Goal: Task Accomplishment & Management: Manage account settings

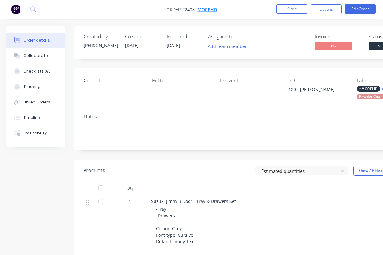
click at [211, 10] on span "MORPHD" at bounding box center [206, 9] width 19 height 6
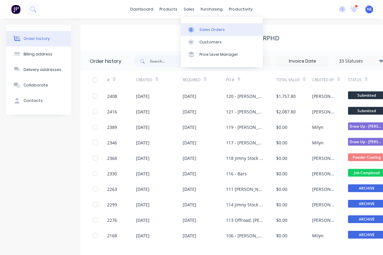
click at [206, 30] on div "Sales Orders" at bounding box center [211, 30] width 25 height 6
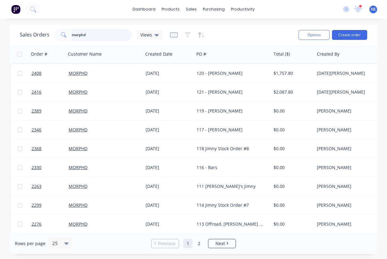
click at [94, 34] on input "morphd" at bounding box center [102, 35] width 60 height 12
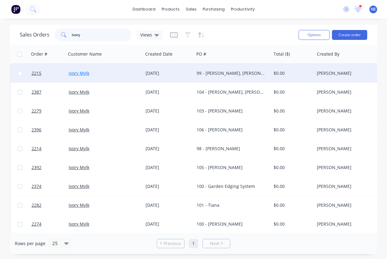
type input "ivory"
click at [77, 72] on link "Ivory Mylk" at bounding box center [79, 73] width 21 height 6
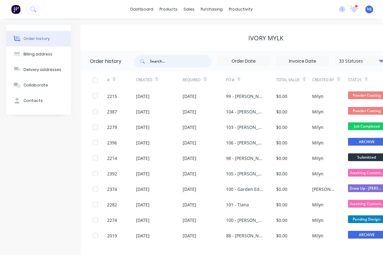
click at [176, 64] on input "text" at bounding box center [180, 61] width 61 height 12
type input "quote"
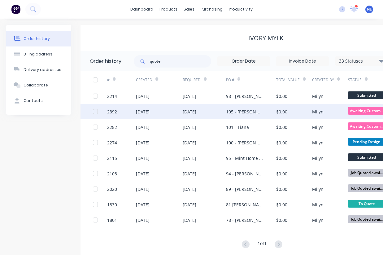
click at [244, 115] on div "105 - Joey Dable" at bounding box center [251, 111] width 50 height 15
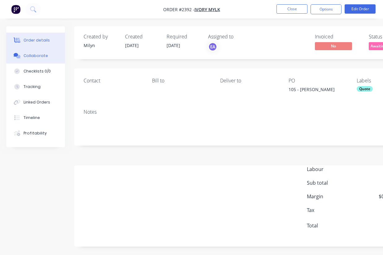
click at [36, 56] on div "Collaborate" at bounding box center [36, 56] width 24 height 6
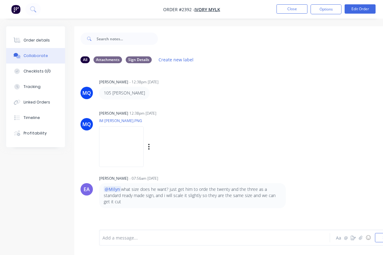
click at [105, 142] on img at bounding box center [121, 146] width 45 height 41
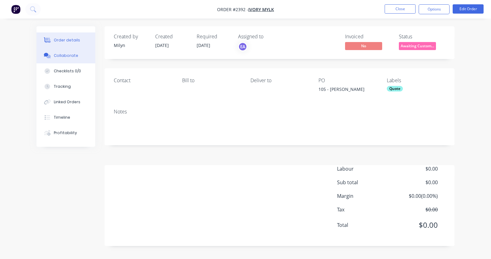
click at [66, 58] on button "Collaborate" at bounding box center [66, 55] width 59 height 15
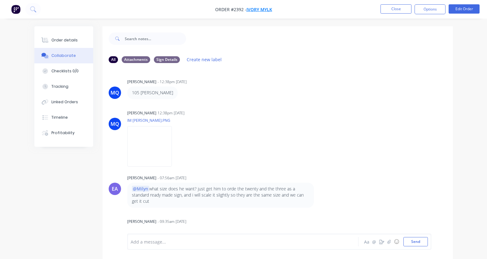
click at [262, 10] on span "Ivory Mylk" at bounding box center [259, 9] width 26 height 6
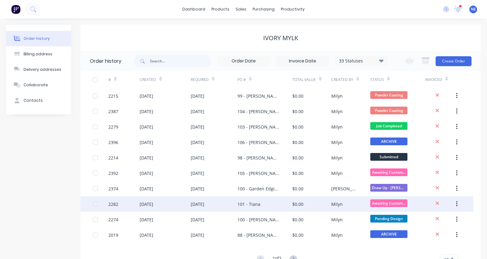
click at [204, 204] on div "[DATE]" at bounding box center [198, 204] width 14 height 6
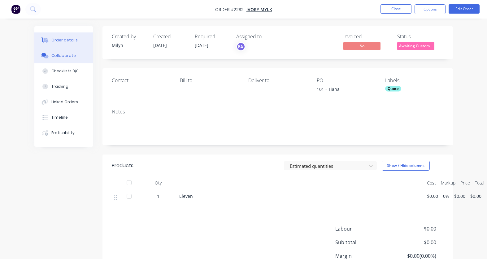
click at [67, 59] on button "Collaborate" at bounding box center [63, 55] width 59 height 15
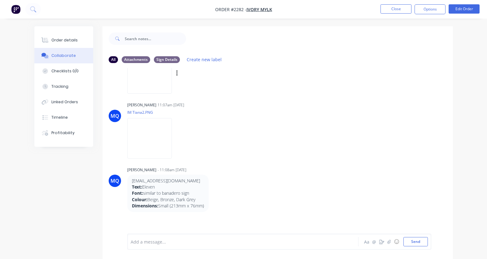
scroll to position [93, 0]
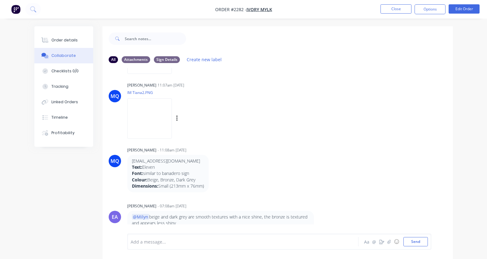
click at [163, 122] on img at bounding box center [149, 118] width 45 height 41
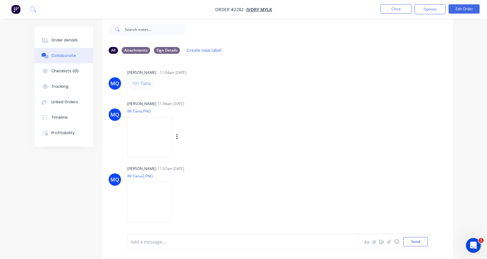
click at [155, 140] on img at bounding box center [149, 137] width 45 height 41
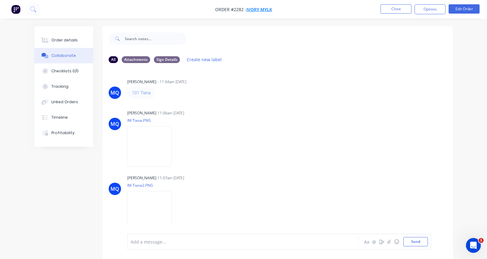
click at [261, 10] on span "Ivory Mylk" at bounding box center [259, 9] width 26 height 6
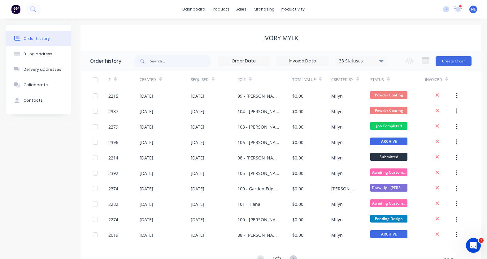
click at [249, 81] on icon at bounding box center [250, 79] width 3 height 5
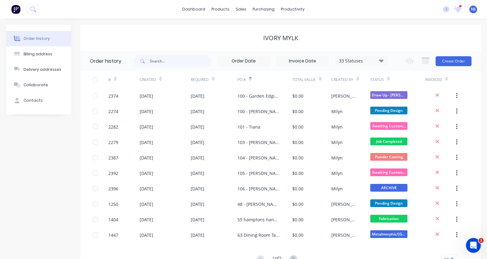
click at [249, 81] on icon at bounding box center [250, 79] width 3 height 5
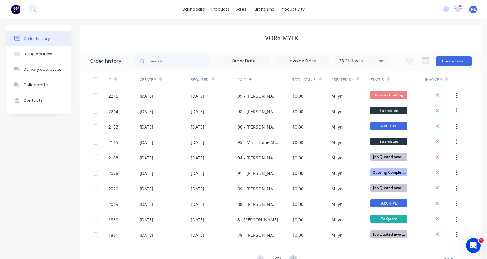
click at [116, 82] on div at bounding box center [115, 78] width 3 height 9
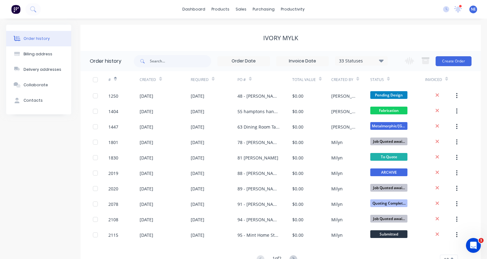
click at [116, 82] on div at bounding box center [115, 78] width 3 height 9
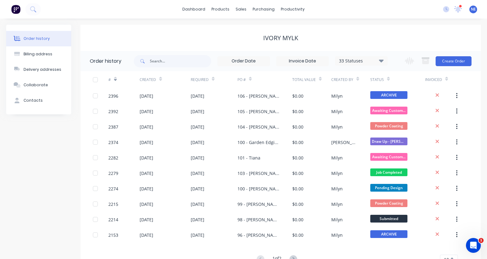
click at [160, 80] on icon at bounding box center [160, 80] width 3 height 2
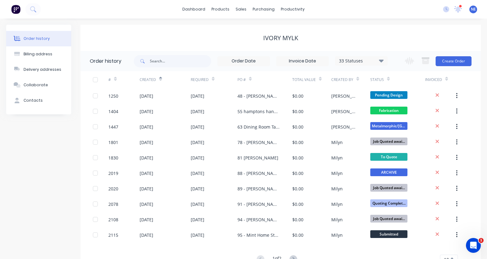
click at [160, 80] on icon at bounding box center [160, 80] width 3 height 2
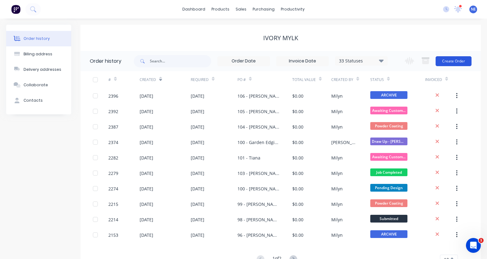
click at [457, 64] on button "Create Order" at bounding box center [453, 61] width 36 height 10
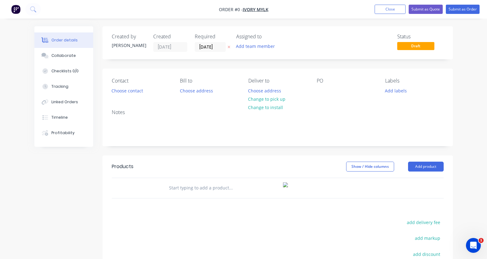
click at [334, 93] on div "PO" at bounding box center [346, 86] width 58 height 17
click at [321, 91] on div at bounding box center [322, 90] width 10 height 9
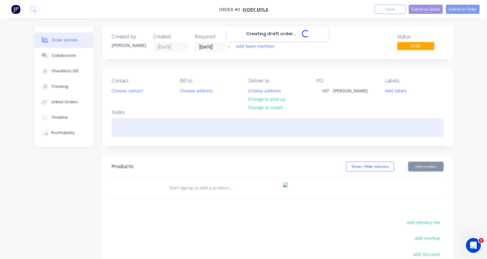
click at [341, 125] on div "Creating draft order... Loading... Order details Collaborate Checklists 0/0 Tra…" at bounding box center [243, 191] width 431 height 330
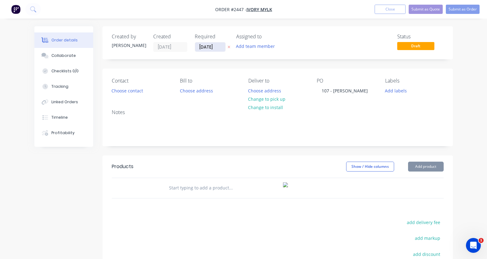
click at [209, 48] on input "13/10/25" at bounding box center [210, 46] width 30 height 9
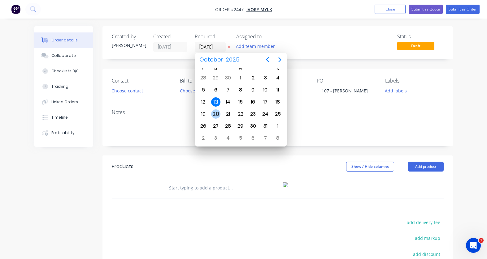
click at [213, 113] on div "20" at bounding box center [215, 114] width 9 height 9
type input "20/10/25"
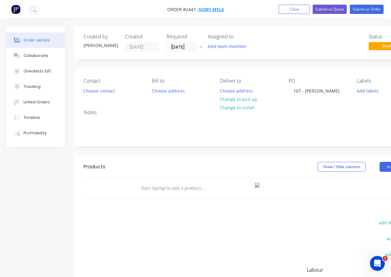
click at [222, 12] on span "Ivory Mylk" at bounding box center [211, 9] width 26 height 6
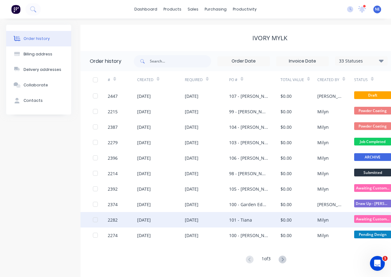
click at [245, 220] on div "101 - Tiana" at bounding box center [240, 220] width 23 height 6
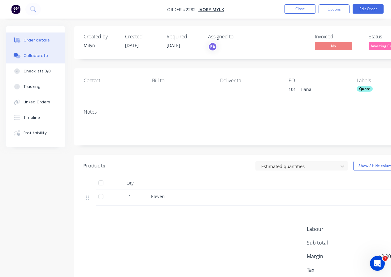
click at [34, 53] on div "Collaborate" at bounding box center [36, 56] width 24 height 6
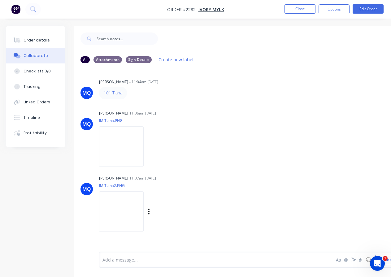
click at [121, 206] on img at bounding box center [121, 211] width 45 height 41
click at [115, 94] on link "101 Tiana" at bounding box center [113, 93] width 19 height 6
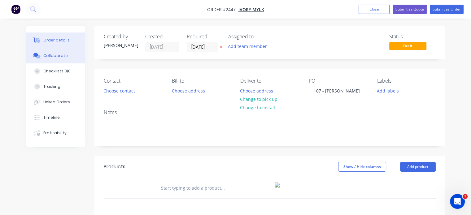
click at [54, 58] on div "Collaborate" at bounding box center [55, 56] width 24 height 6
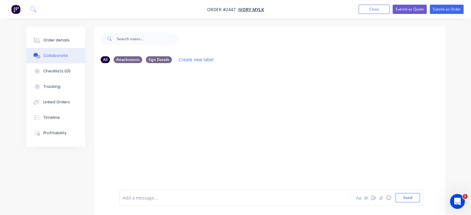
click at [9, 53] on div "Order details Collaborate Checklists 0/0 Tracking Linked Orders Timeline Profit…" at bounding box center [235, 112] width 471 height 224
click at [379, 199] on icon "button" at bounding box center [380, 198] width 3 height 4
click at [162, 198] on div at bounding box center [234, 198] width 222 height 6
click at [148, 163] on icon at bounding box center [148, 164] width 6 height 6
click at [153, 202] on div "Add a message..." at bounding box center [234, 197] width 223 height 9
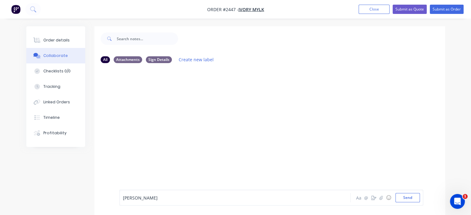
click at [186, 197] on div "Donna Kuskopf" at bounding box center [234, 198] width 222 height 6
click at [390, 197] on button "Send" at bounding box center [407, 197] width 24 height 9
click at [158, 198] on div at bounding box center [234, 198] width 222 height 6
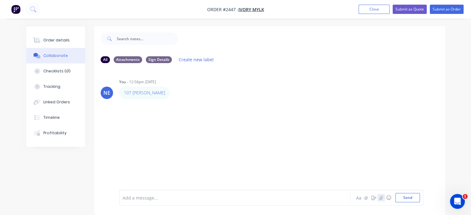
click at [380, 200] on icon "button" at bounding box center [380, 198] width 3 height 4
click at [390, 200] on button "Send" at bounding box center [407, 197] width 24 height 9
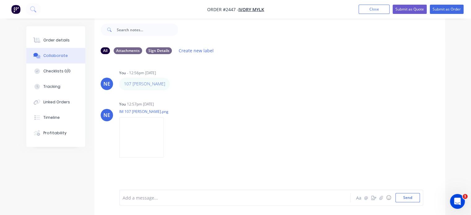
click at [184, 200] on div at bounding box center [234, 198] width 222 height 6
click at [381, 201] on button "button" at bounding box center [380, 197] width 7 height 7
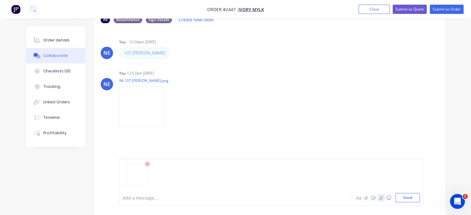
scroll to position [41, 0]
click at [149, 164] on icon at bounding box center [148, 164] width 6 height 6
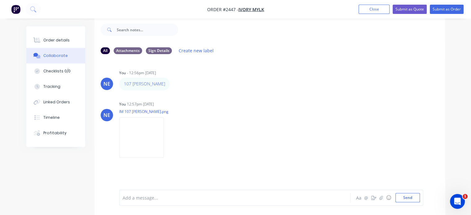
click at [188, 202] on div "Add a message..." at bounding box center [234, 197] width 223 height 9
click at [380, 198] on icon "button" at bounding box center [380, 198] width 3 height 4
click at [148, 163] on icon at bounding box center [148, 164] width 6 height 6
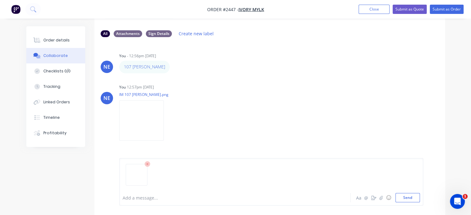
scroll to position [41, 0]
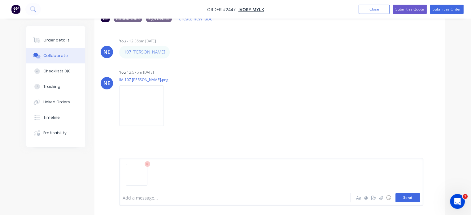
click at [390, 198] on button "Send" at bounding box center [407, 197] width 24 height 9
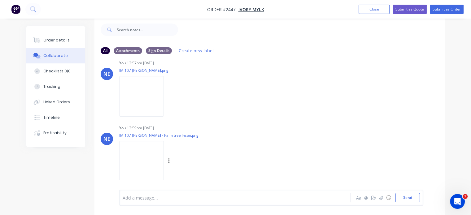
scroll to position [45, 0]
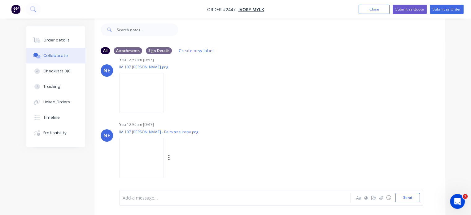
click at [135, 157] on img at bounding box center [141, 158] width 45 height 41
click at [179, 197] on div at bounding box center [234, 198] width 222 height 6
click at [166, 195] on div at bounding box center [234, 198] width 222 height 6
click at [151, 199] on div at bounding box center [234, 199] width 222 height 6
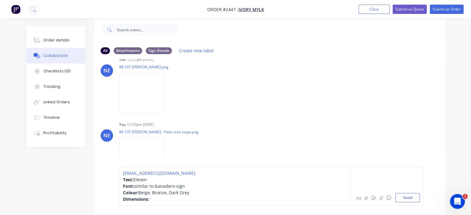
click at [139, 179] on span "Eleven" at bounding box center [140, 180] width 14 height 6
drag, startPoint x: 186, startPoint y: 186, endPoint x: 136, endPoint y: 188, distance: 50.2
click at [136, 188] on div "Font: similar to banadero sign" at bounding box center [234, 186] width 222 height 6
drag, startPoint x: 151, startPoint y: 193, endPoint x: 155, endPoint y: 193, distance: 4.0
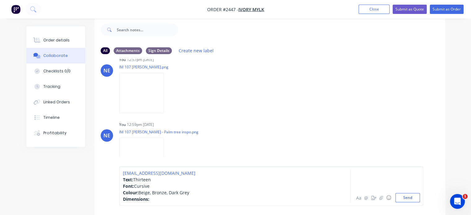
click at [151, 193] on span "Beige, Bronze, Dark Grey" at bounding box center [163, 193] width 51 height 6
drag, startPoint x: 190, startPoint y: 193, endPoint x: 139, endPoint y: 190, distance: 50.8
click at [139, 190] on div "Colour: Beige, Bronze, Dark Grey" at bounding box center [234, 192] width 222 height 6
click at [178, 197] on div "Dimensions:" at bounding box center [234, 199] width 222 height 6
click at [188, 198] on div "Dimensions:" at bounding box center [234, 199] width 222 height 6
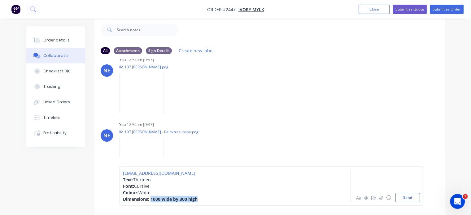
drag, startPoint x: 206, startPoint y: 199, endPoint x: 151, endPoint y: 198, distance: 54.8
click at [151, 198] on div "Dimensions: 1000 wide by 300 high" at bounding box center [234, 199] width 222 height 6
click at [213, 203] on div "dmkuskopf@bigpond.com Text: Thirteen Font: Cursive Colour: White Dimensions: 10…" at bounding box center [271, 185] width 304 height 39
click at [212, 200] on div "Dimensions: 1000 wide by 300 high" at bounding box center [234, 199] width 222 height 6
click at [185, 197] on span "1000 wide by 300 high" at bounding box center [172, 199] width 46 height 6
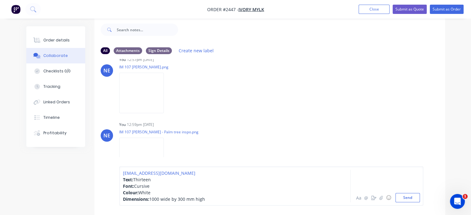
click at [160, 197] on span "1000 wide by 300 mm high" at bounding box center [177, 199] width 56 height 6
click at [231, 201] on div "Dimensions: 1000 mm wide by 300 mm high" at bounding box center [234, 199] width 222 height 6
click at [122, 172] on div "dmkuskopf@bigpond.com Text: Thirteen Font: Cursive Colour: White Dimensions: 10…" at bounding box center [271, 185] width 304 height 39
click at [123, 179] on span "Text:" at bounding box center [128, 180] width 10 height 6
click at [231, 196] on div "Dimensions: 1000 mm wide by 300 mm high" at bounding box center [234, 199] width 222 height 6
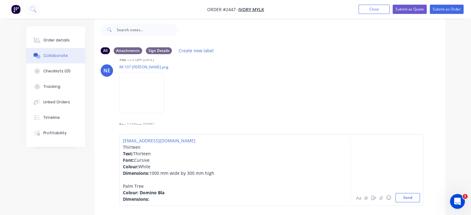
click at [163, 202] on div "Dimensions:" at bounding box center [234, 199] width 222 height 6
click at [182, 191] on div "Colour: Domino Bla" at bounding box center [234, 192] width 222 height 6
drag, startPoint x: 171, startPoint y: 191, endPoint x: 139, endPoint y: 192, distance: 31.9
click at [139, 192] on div "Colour: Domino Black" at bounding box center [234, 192] width 222 height 6
click at [162, 184] on div "Palm Tree" at bounding box center [234, 186] width 222 height 6
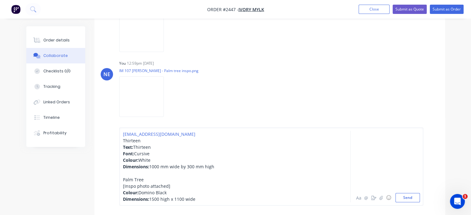
scroll to position [71, 0]
drag, startPoint x: 147, startPoint y: 181, endPoint x: 121, endPoint y: 179, distance: 26.0
click at [121, 179] on div "dmkuskopf@bigpond.com Thirteen Text: Thirteen Font: Cursive Colour: White Dimen…" at bounding box center [271, 166] width 304 height 78
click at [197, 181] on div "Palm Tree" at bounding box center [234, 179] width 222 height 6
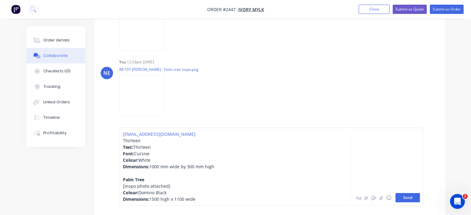
click at [390, 199] on button "Send" at bounding box center [407, 197] width 24 height 9
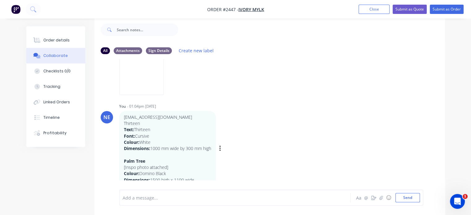
scroll to position [133, 0]
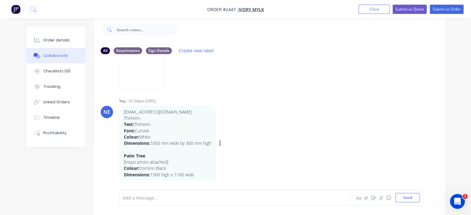
click at [255, 176] on div "dmkuskopf@bigpond.com Thirteen Text: Thirteen Font: Cursive Colour: White Dimen…" at bounding box center [215, 143] width 193 height 75
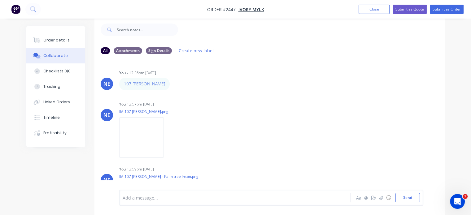
scroll to position [0, 0]
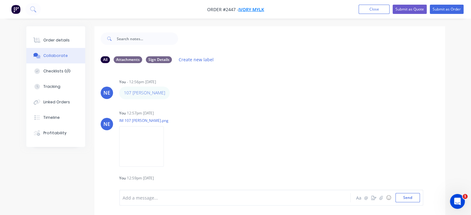
click at [256, 9] on span "Ivory Mylk" at bounding box center [251, 9] width 26 height 6
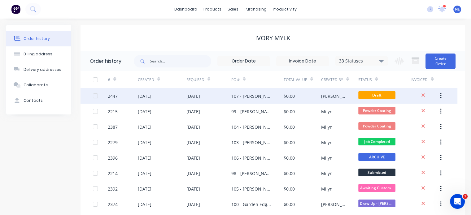
click at [390, 96] on button "button" at bounding box center [440, 95] width 15 height 11
click at [182, 97] on div "13 Oct 2025" at bounding box center [162, 95] width 49 height 15
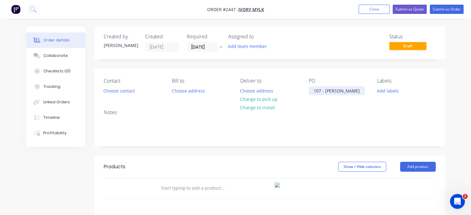
click at [335, 91] on div "107 - Donna Kuskopf" at bounding box center [336, 90] width 56 height 9
copy div "107 - Donna Kuskopf"
click at [179, 158] on header "Products Show / Hide columns Add product" at bounding box center [269, 167] width 350 height 22
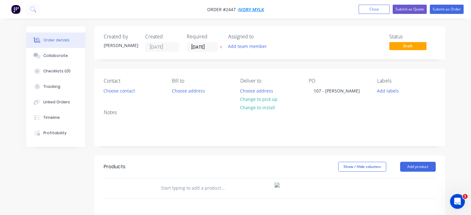
click at [254, 8] on span "Ivory Mylk" at bounding box center [251, 9] width 26 height 6
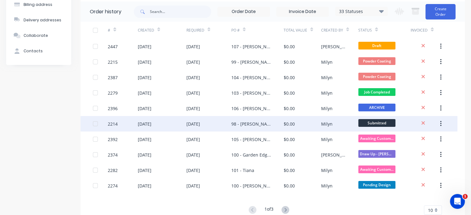
scroll to position [69, 0]
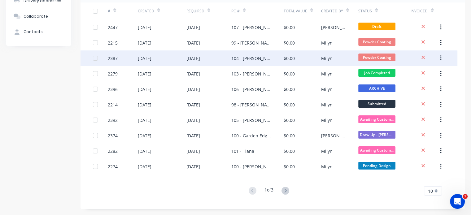
click at [259, 61] on div "104 - Sarah C, Emily C, Chaz P, Elle C, & Victoria KS" at bounding box center [251, 58] width 40 height 6
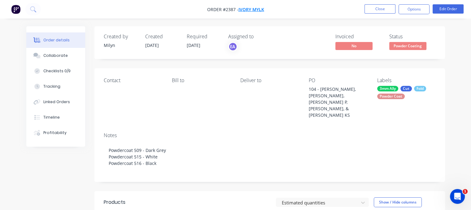
click at [251, 9] on span "Ivory Mylk" at bounding box center [251, 9] width 26 height 6
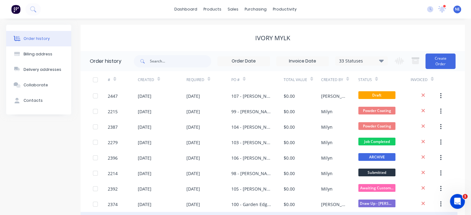
scroll to position [69, 0]
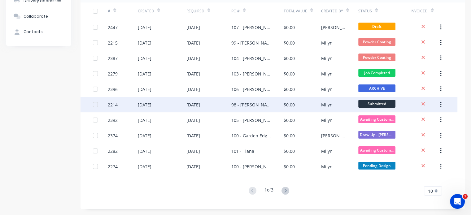
click at [256, 105] on div "98 - Kimberley McPherson" at bounding box center [251, 104] width 40 height 6
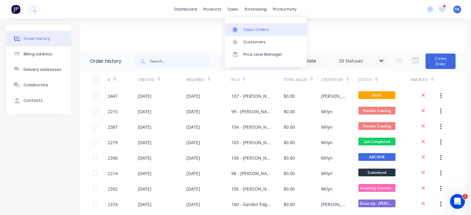
click at [241, 28] on link "Sales Orders" at bounding box center [266, 29] width 82 height 12
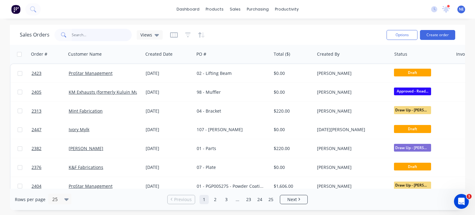
click at [99, 39] on input "text" at bounding box center [102, 35] width 60 height 12
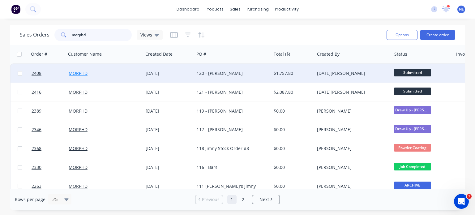
type input "morphd"
click at [81, 71] on link "MORPHD" at bounding box center [78, 73] width 19 height 6
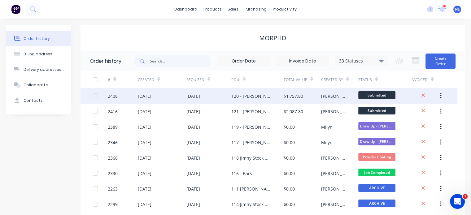
click at [249, 95] on div "120 - Guillaume Palma" at bounding box center [251, 96] width 40 height 6
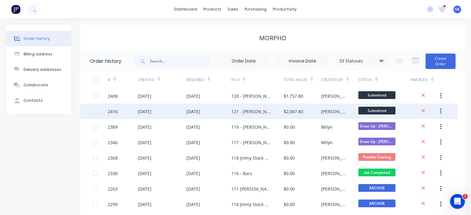
click at [255, 111] on div "121 - Elisha Gavin" at bounding box center [251, 111] width 40 height 6
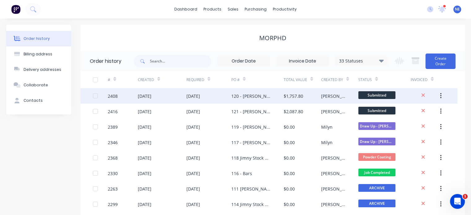
click at [255, 95] on div "120 - Guillaume Palma" at bounding box center [251, 96] width 40 height 6
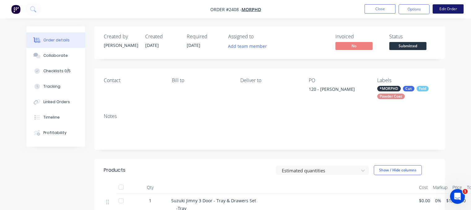
click at [390, 10] on button "Edit Order" at bounding box center [447, 8] width 31 height 9
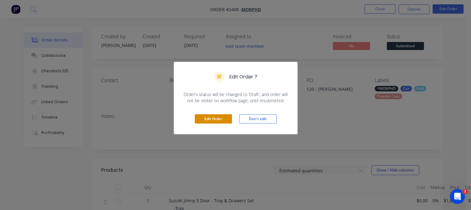
click at [222, 119] on button "Edit Order" at bounding box center [213, 118] width 37 height 9
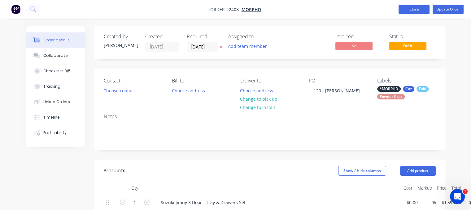
click at [390, 11] on button "Close" at bounding box center [413, 9] width 31 height 9
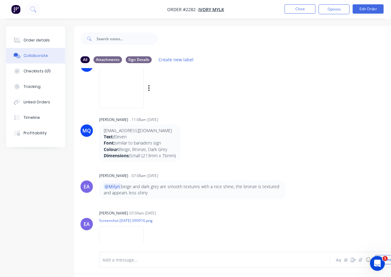
scroll to position [162, 0]
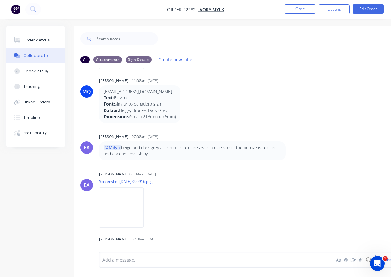
drag, startPoint x: 104, startPoint y: 98, endPoint x: 131, endPoint y: 121, distance: 36.0
click at [131, 121] on div "[EMAIL_ADDRESS][DOMAIN_NAME] Text: Eleven Font: similar to banadero sign Colour…" at bounding box center [139, 103] width 81 height 37
copy div "Text: Eleven Font: similar to banadero sign Colour: Beige, Bronze, Dark Grey Di…"
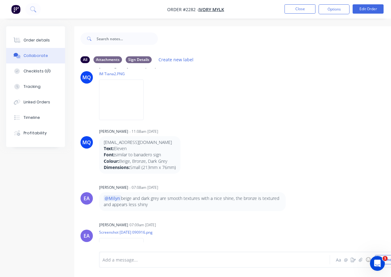
scroll to position [70, 0]
